Goal: Transaction & Acquisition: Purchase product/service

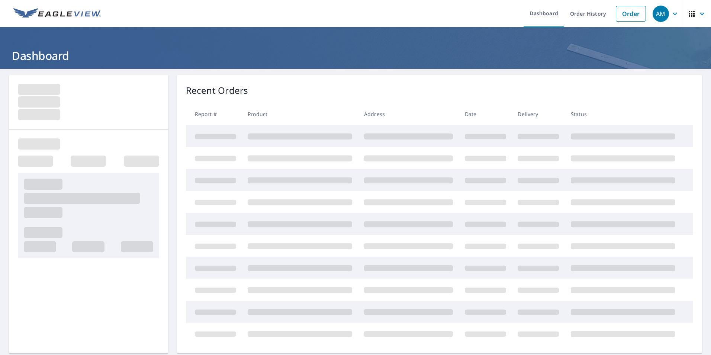
drag, startPoint x: 129, startPoint y: 326, endPoint x: 62, endPoint y: 343, distance: 68.8
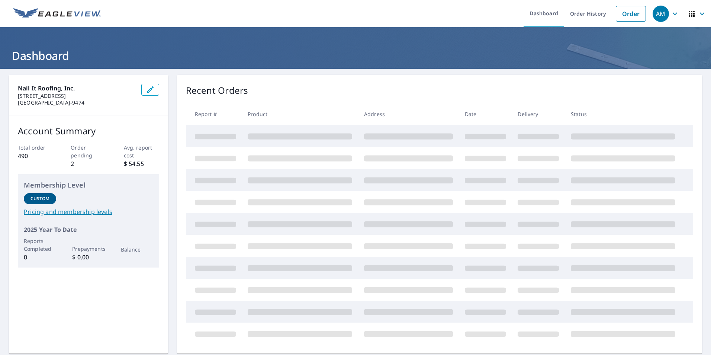
click at [626, 13] on link "Order" at bounding box center [631, 14] width 30 height 16
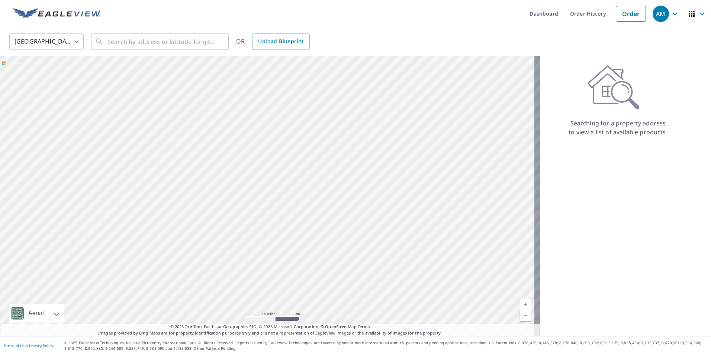
click at [603, 52] on div "United States [GEOGRAPHIC_DATA] ​ ​ OR Upload Blueprint" at bounding box center [355, 41] width 711 height 29
click at [152, 32] on input "text" at bounding box center [160, 41] width 106 height 21
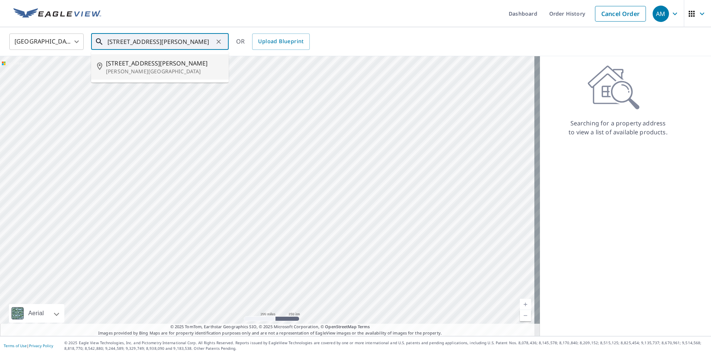
click at [161, 66] on span "[STREET_ADDRESS][PERSON_NAME]" at bounding box center [164, 63] width 117 height 9
type input "[STREET_ADDRESS][PERSON_NAME][PERSON_NAME]"
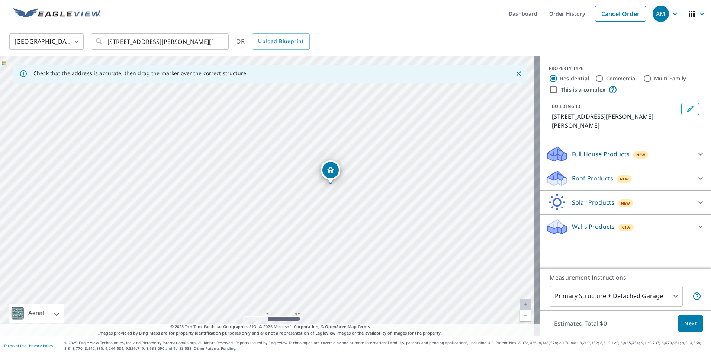
click at [286, 225] on div "[STREET_ADDRESS][PERSON_NAME][PERSON_NAME]" at bounding box center [270, 196] width 540 height 280
drag, startPoint x: 335, startPoint y: 204, endPoint x: 316, endPoint y: 207, distance: 19.6
click at [316, 207] on div "[STREET_ADDRESS][PERSON_NAME][PERSON_NAME]" at bounding box center [270, 196] width 540 height 280
click at [703, 169] on div at bounding box center [700, 178] width 18 height 18
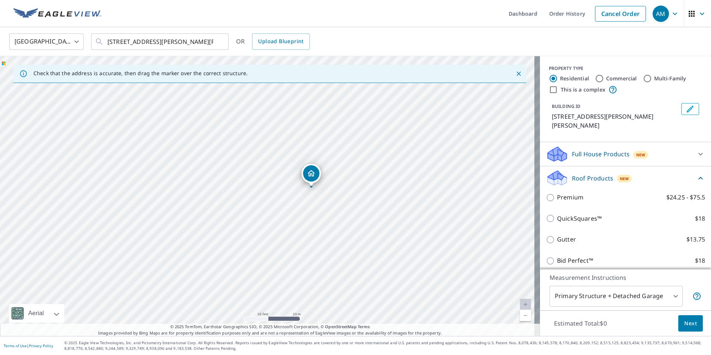
scroll to position [37, 0]
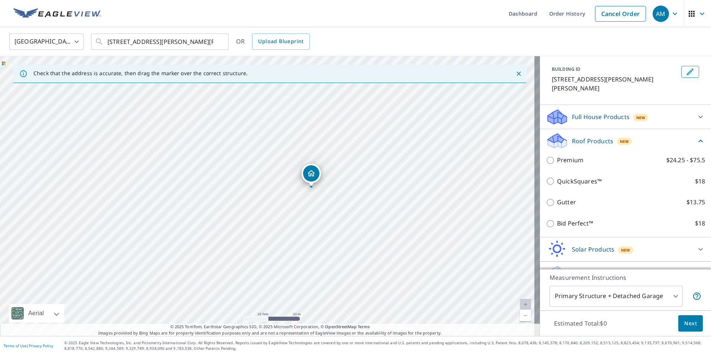
click at [568, 197] on div "Gutter $13.75" at bounding box center [625, 201] width 159 height 21
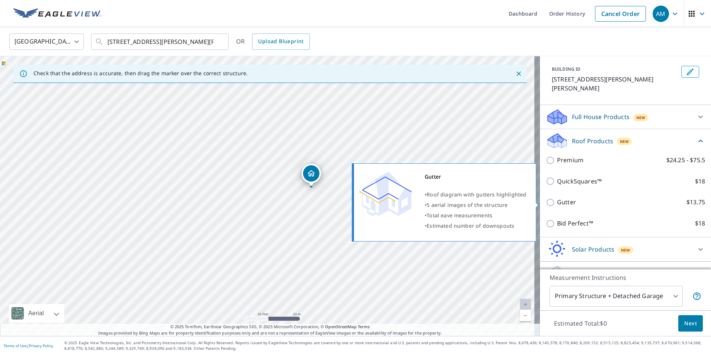
click at [546, 200] on input "Gutter $13.75" at bounding box center [551, 202] width 11 height 9
checkbox input "true"
